Goal: Book appointment/travel/reservation

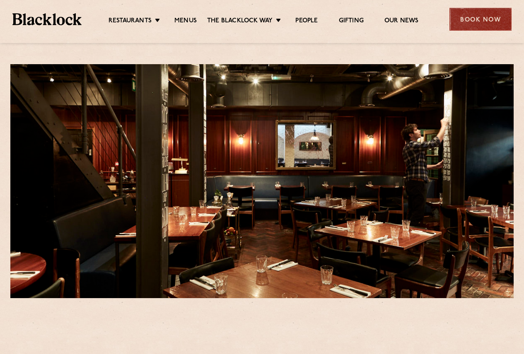
click at [485, 18] on div "Book Now" at bounding box center [480, 19] width 62 height 23
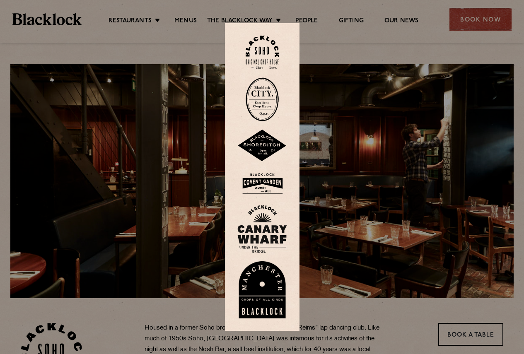
click at [274, 59] on img at bounding box center [262, 53] width 33 height 34
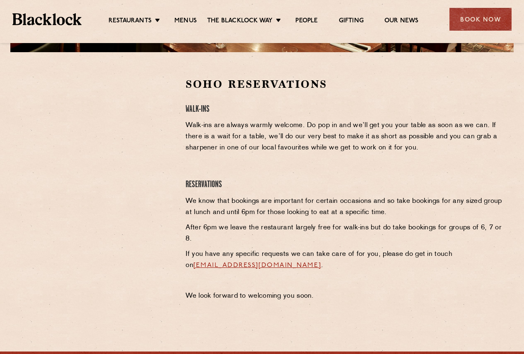
scroll to position [248, 0]
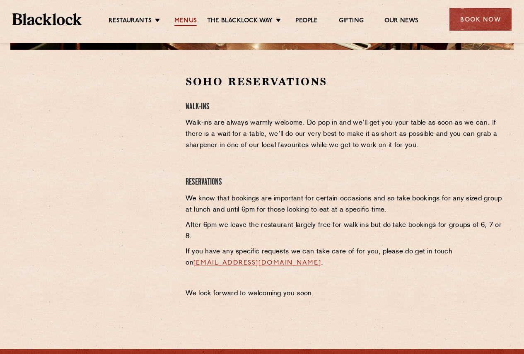
click at [174, 19] on link "Menus" at bounding box center [185, 21] width 22 height 9
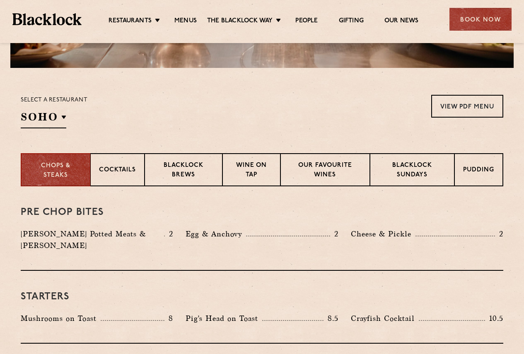
scroll to position [248, 0]
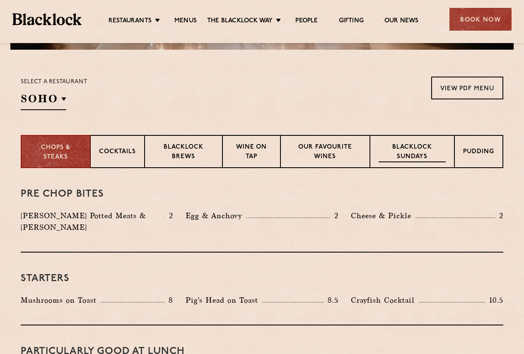
click at [428, 157] on p "Blacklock Sundays" at bounding box center [411, 152] width 67 height 19
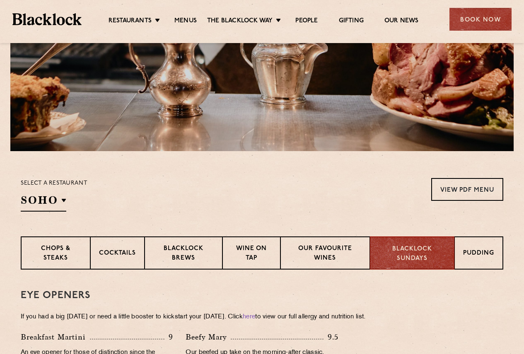
scroll to position [0, 0]
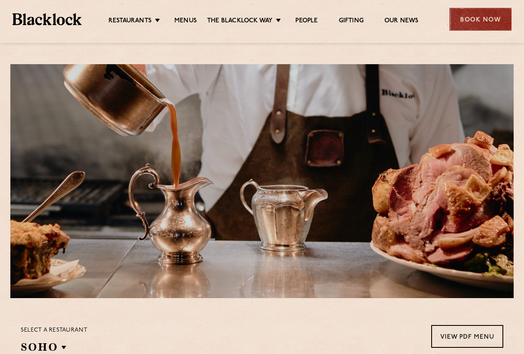
click at [485, 29] on div "Book Now" at bounding box center [480, 19] width 62 height 23
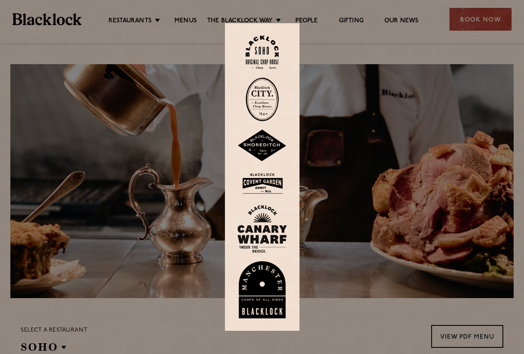
click at [124, 32] on div at bounding box center [262, 177] width 524 height 354
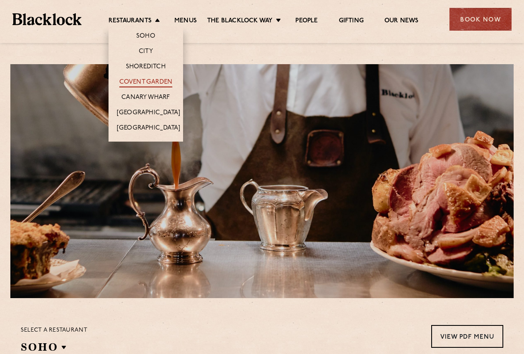
click at [135, 83] on link "Covent Garden" at bounding box center [145, 82] width 53 height 9
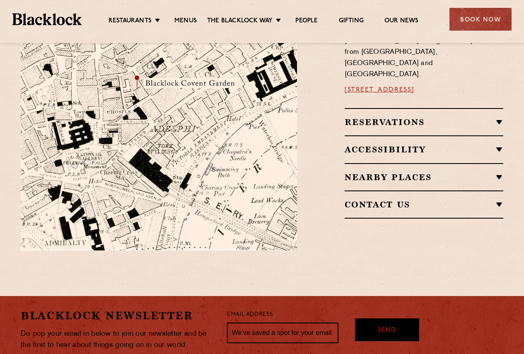
scroll to position [455, 0]
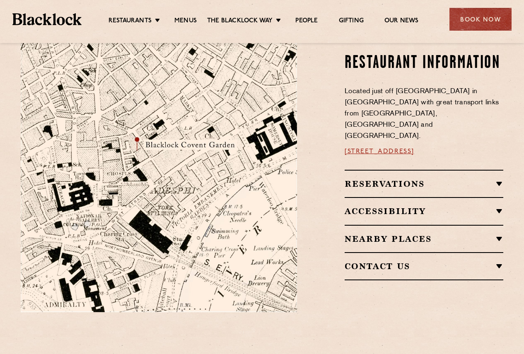
click at [486, 197] on div "Accessibility Situated in a basement we do not have lift access however both Ca…" at bounding box center [423, 210] width 159 height 27
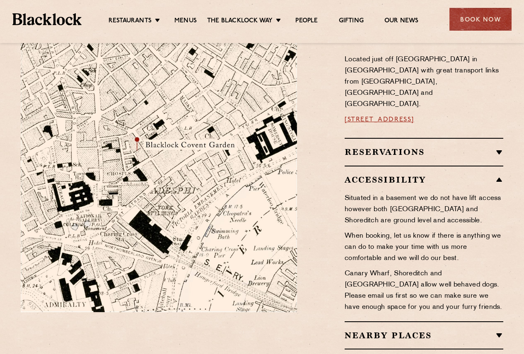
click at [377, 175] on h2 "Accessibility" at bounding box center [423, 180] width 159 height 10
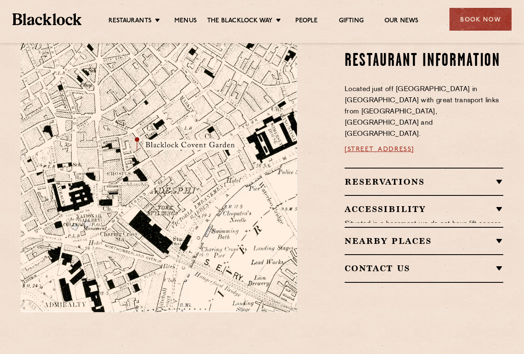
click at [389, 146] on link "16a Bedford Street, WC2E 9HE" at bounding box center [379, 149] width 70 height 7
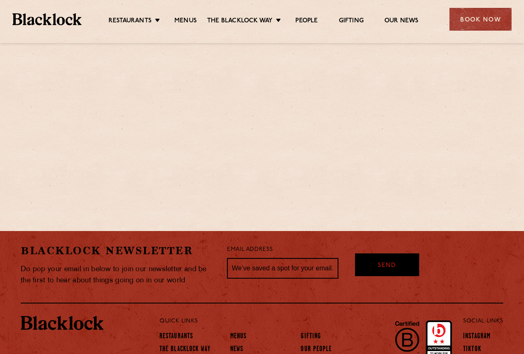
scroll to position [455, 0]
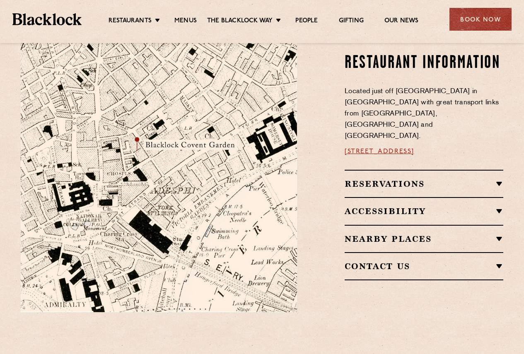
click at [371, 179] on h2 "Reservations" at bounding box center [423, 184] width 159 height 10
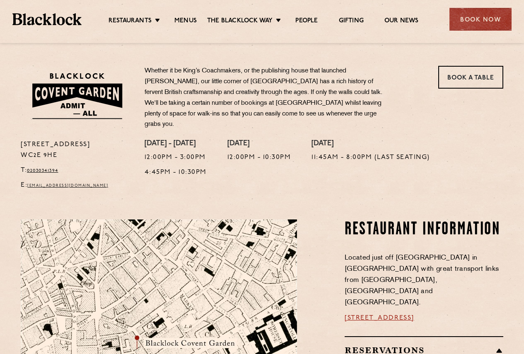
scroll to position [164, 0]
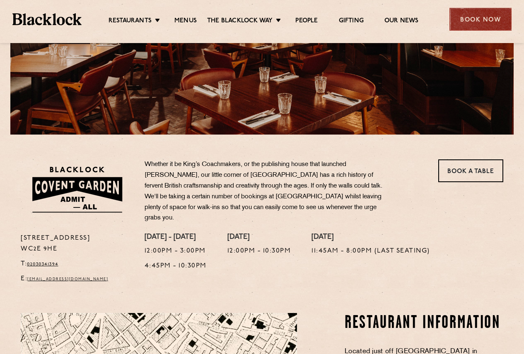
click at [475, 8] on div "Book Now" at bounding box center [480, 19] width 62 height 23
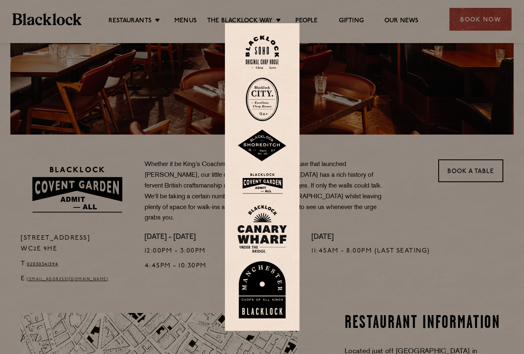
drag, startPoint x: 272, startPoint y: 189, endPoint x: 265, endPoint y: 194, distance: 8.6
click at [272, 189] on img at bounding box center [262, 183] width 50 height 27
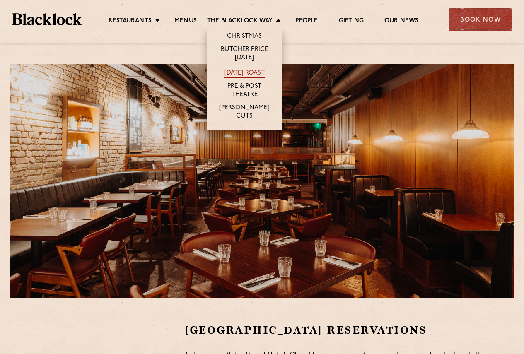
click at [241, 69] on link "[DATE] Roast" at bounding box center [244, 73] width 40 height 9
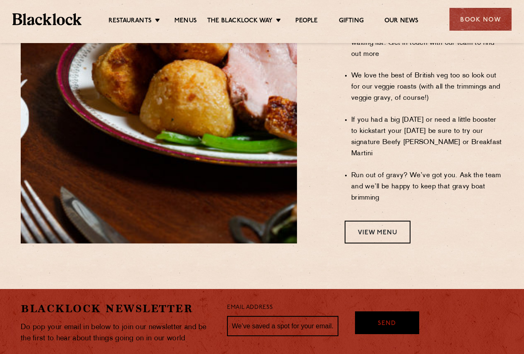
scroll to position [783, 0]
